Goal: Find specific fact

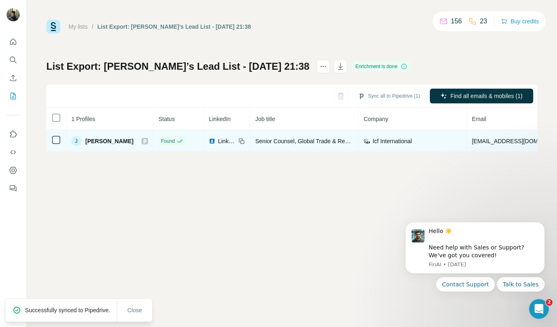
click at [476, 140] on span "[EMAIL_ADDRESS][DOMAIN_NAME]" at bounding box center [520, 141] width 97 height 7
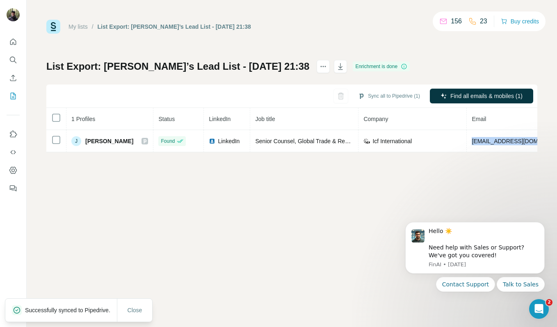
copy span "[EMAIL_ADDRESS][DOMAIN_NAME]"
click at [481, 153] on div "My lists / List Export: [PERSON_NAME]’s Lead List - [DATE] 21:38 156 23 Buy cre…" at bounding box center [292, 163] width 531 height 327
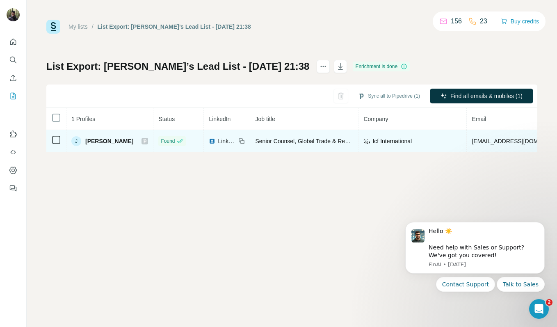
click at [287, 139] on span "Senior Counsel, Global Trade & Regulatory Compliance" at bounding box center [326, 141] width 142 height 7
click at [96, 142] on span "[PERSON_NAME]" at bounding box center [109, 141] width 48 height 8
click at [99, 141] on span "[PERSON_NAME]" at bounding box center [109, 141] width 48 height 8
click at [98, 142] on span "[PERSON_NAME]" at bounding box center [109, 141] width 48 height 8
click at [93, 140] on span "[PERSON_NAME]" at bounding box center [109, 141] width 48 height 8
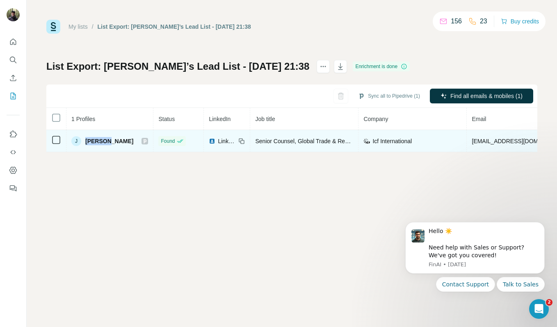
click at [93, 140] on span "[PERSON_NAME]" at bounding box center [109, 141] width 48 height 8
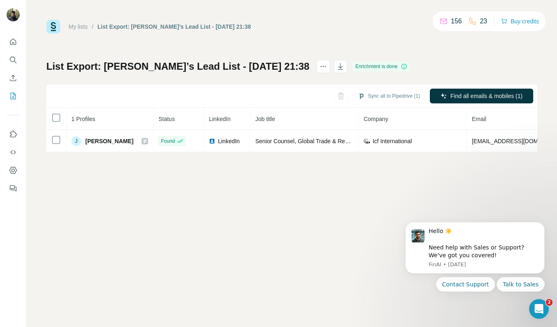
click at [224, 192] on div "My lists / List Export: [PERSON_NAME]’s Lead List - [DATE] 21:38 156 23 Buy cre…" at bounding box center [292, 163] width 531 height 327
